Goal: Task Accomplishment & Management: Complete application form

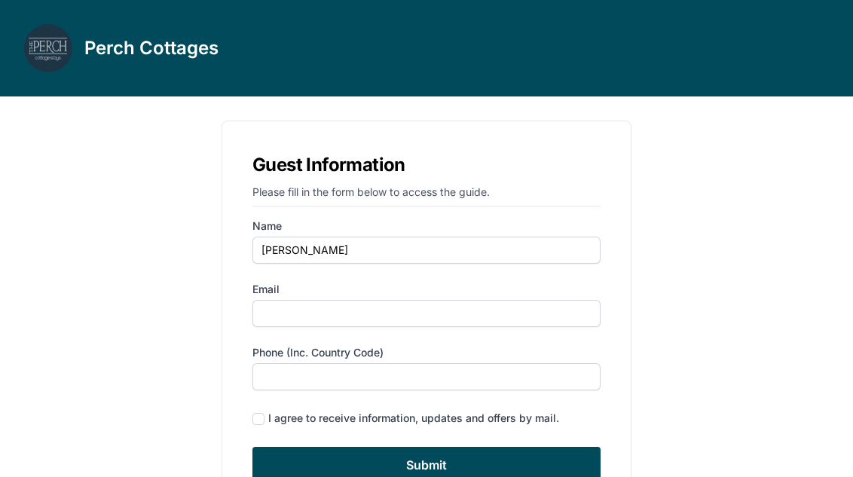
type input "[PERSON_NAME]"
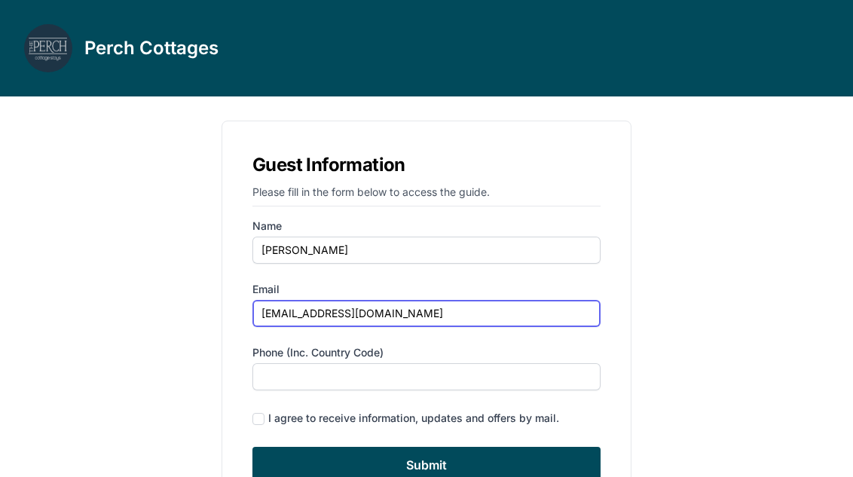
type input "[EMAIL_ADDRESS][DOMAIN_NAME]"
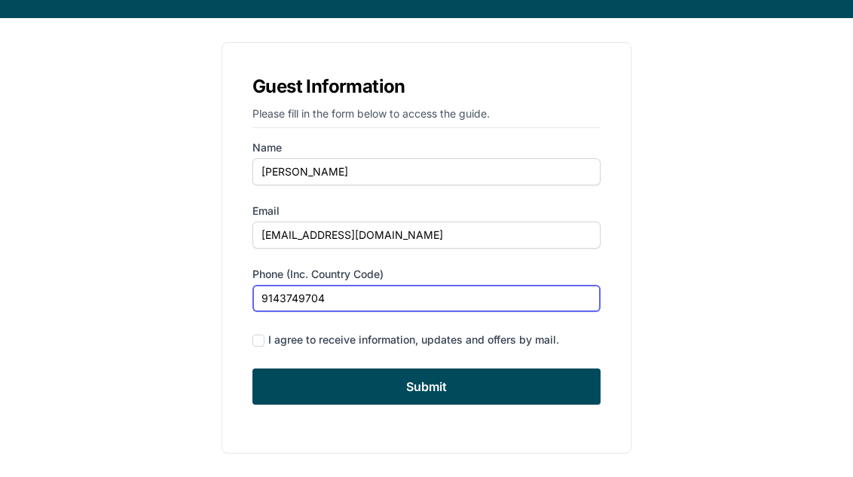
scroll to position [79, 0]
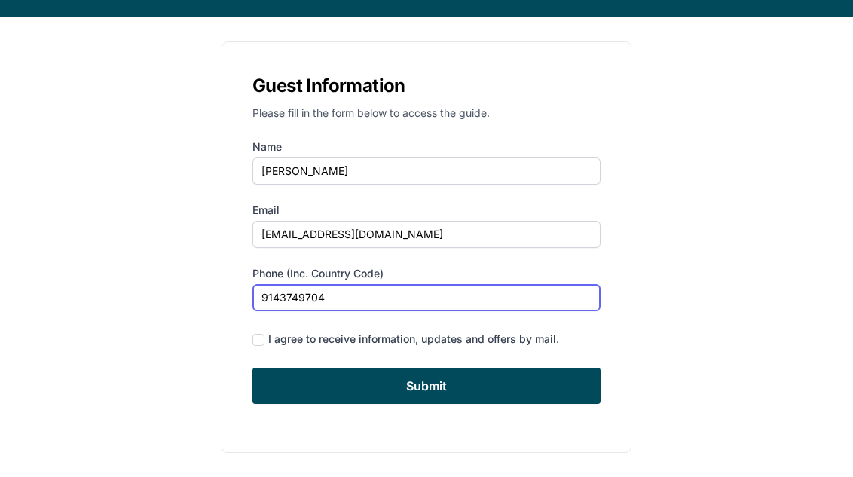
type input "9143749704"
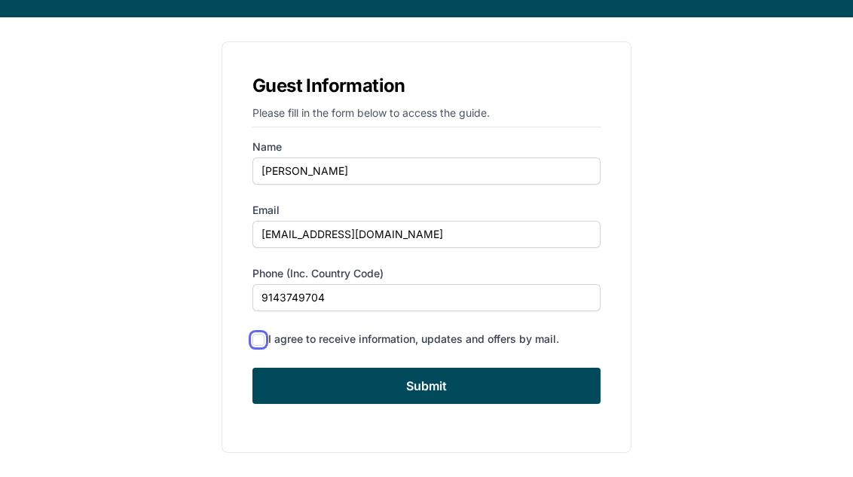
click at [258, 340] on input "checkbox" at bounding box center [258, 340] width 12 height 12
checkbox input "true"
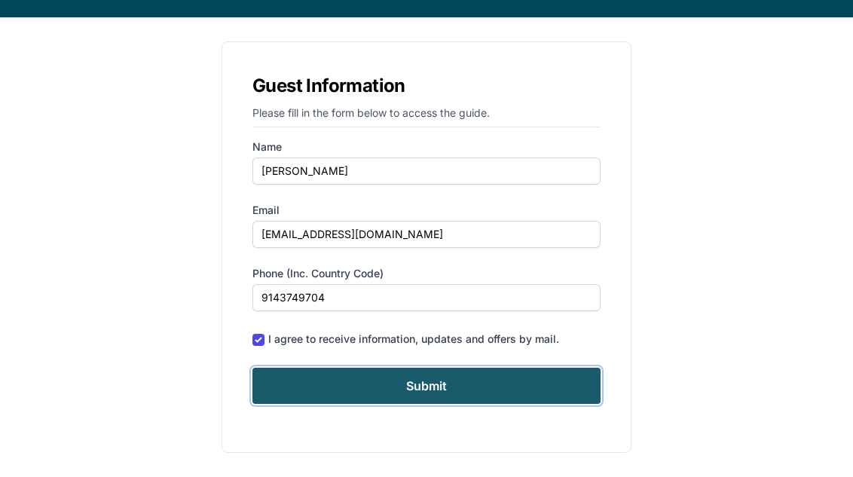
click at [280, 371] on input "Submit" at bounding box center [426, 386] width 348 height 36
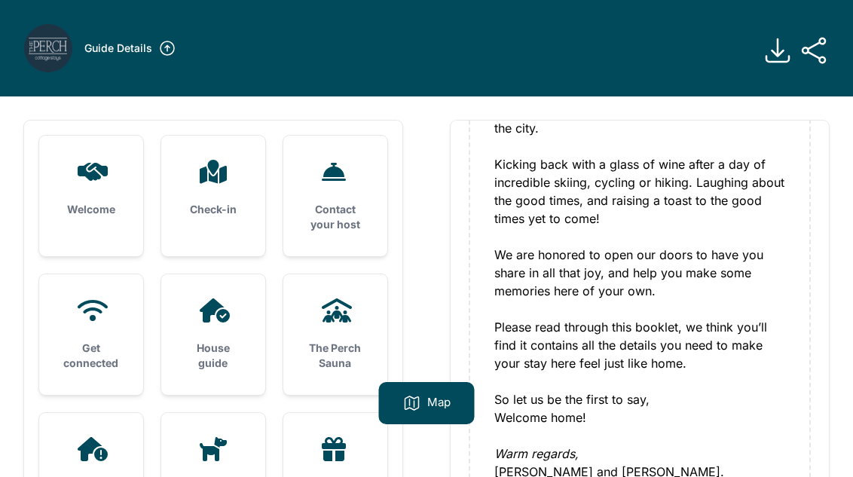
scroll to position [288, 0]
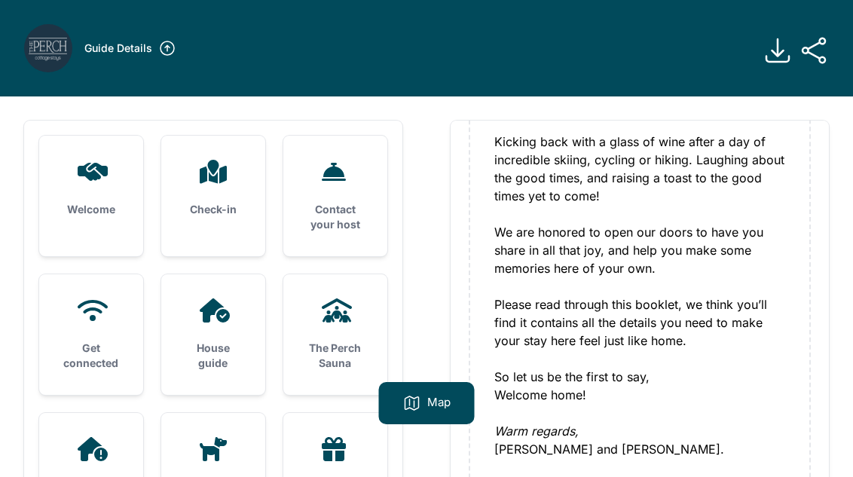
click at [211, 224] on div "Check-in" at bounding box center [213, 188] width 104 height 105
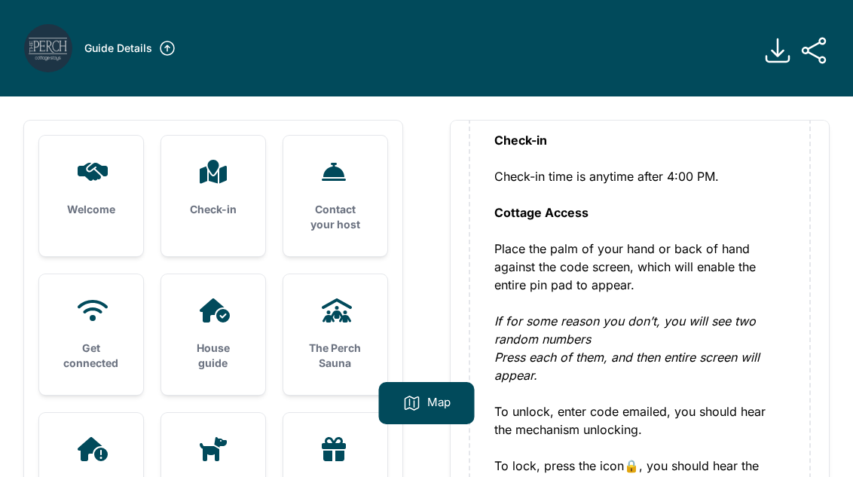
scroll to position [226, 0]
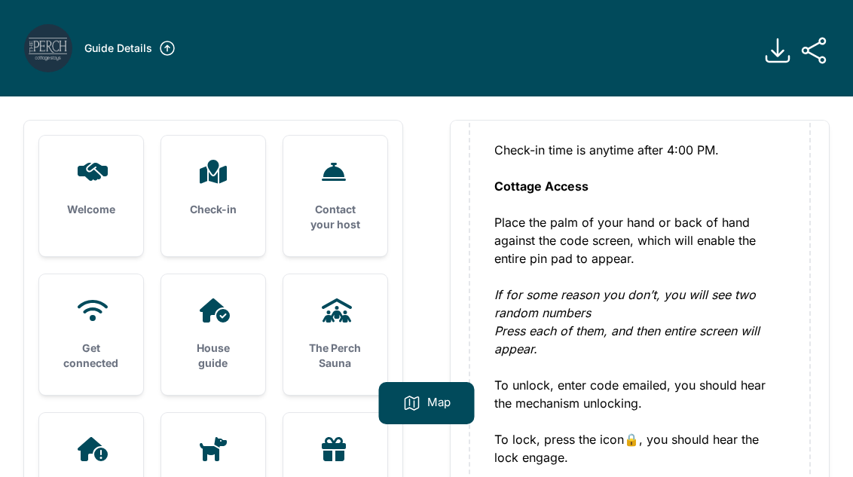
click at [115, 108] on div "Welcome Check-in Contact your host Get connected House guide" at bounding box center [426, 334] width 853 height 477
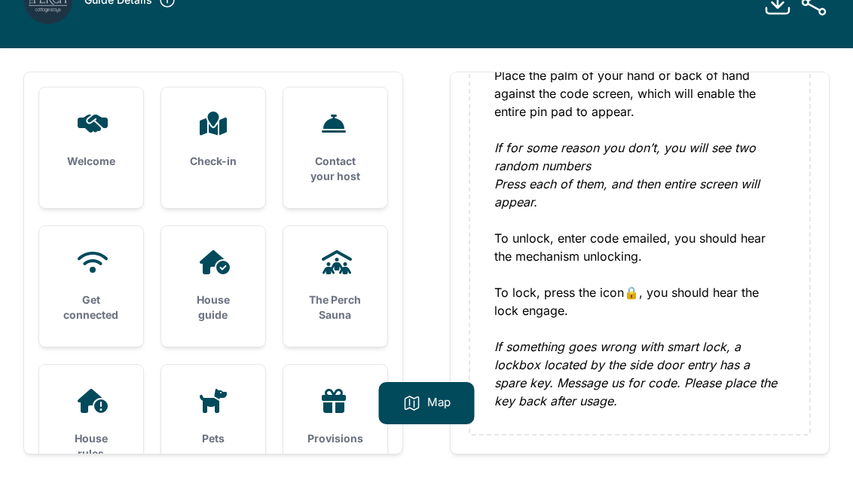
scroll to position [75, 0]
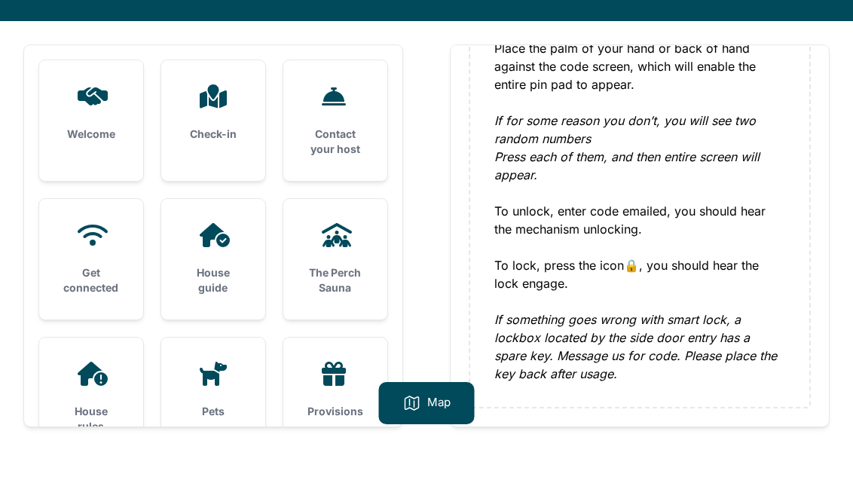
click at [220, 291] on h3 "House guide" at bounding box center [213, 280] width 56 height 30
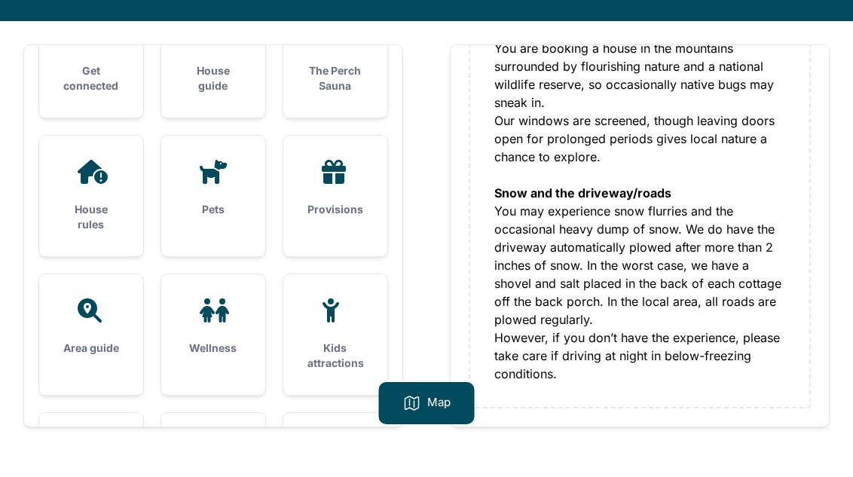
scroll to position [226, 0]
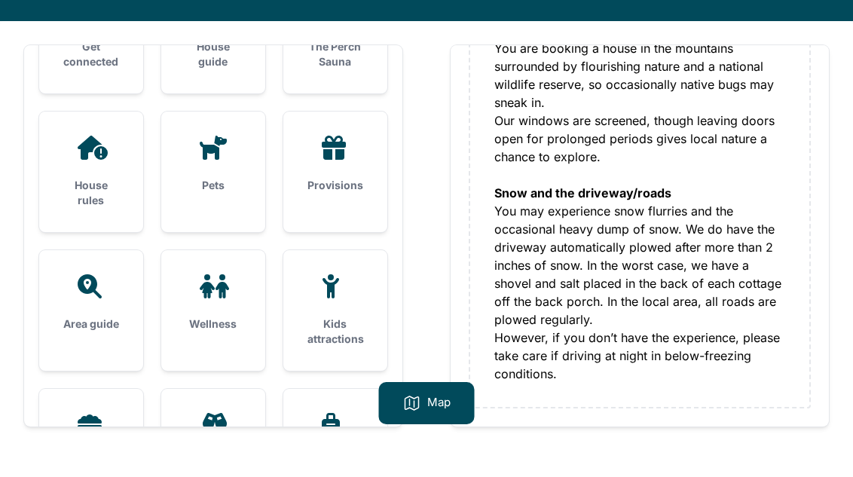
click at [337, 174] on div "Provisions" at bounding box center [335, 163] width 104 height 105
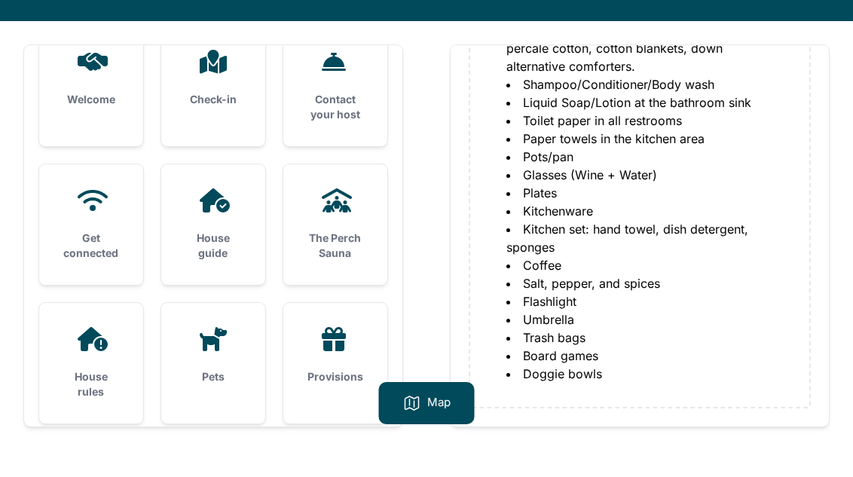
scroll to position [0, 0]
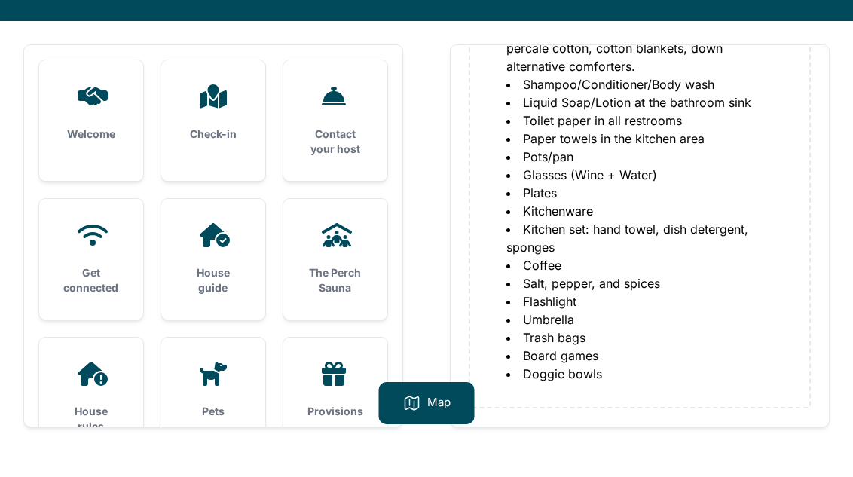
click at [224, 145] on div "Check-in" at bounding box center [213, 112] width 104 height 105
